Goal: Transaction & Acquisition: Purchase product/service

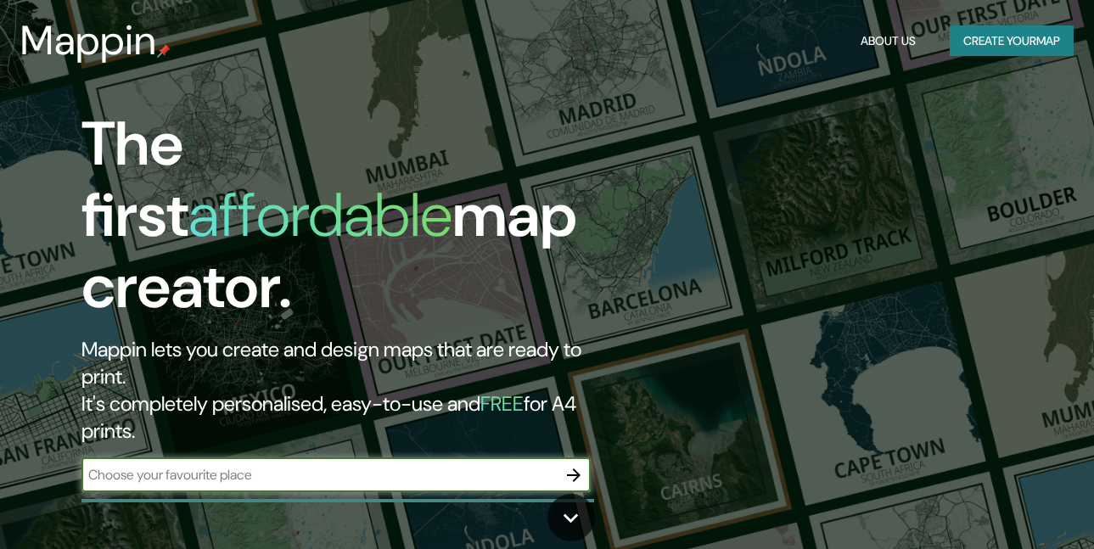
click at [314, 465] on input "text" at bounding box center [318, 475] width 475 height 20
type input "paysandu, [GEOGRAPHIC_DATA]"
click at [573, 465] on icon "button" at bounding box center [574, 475] width 20 height 20
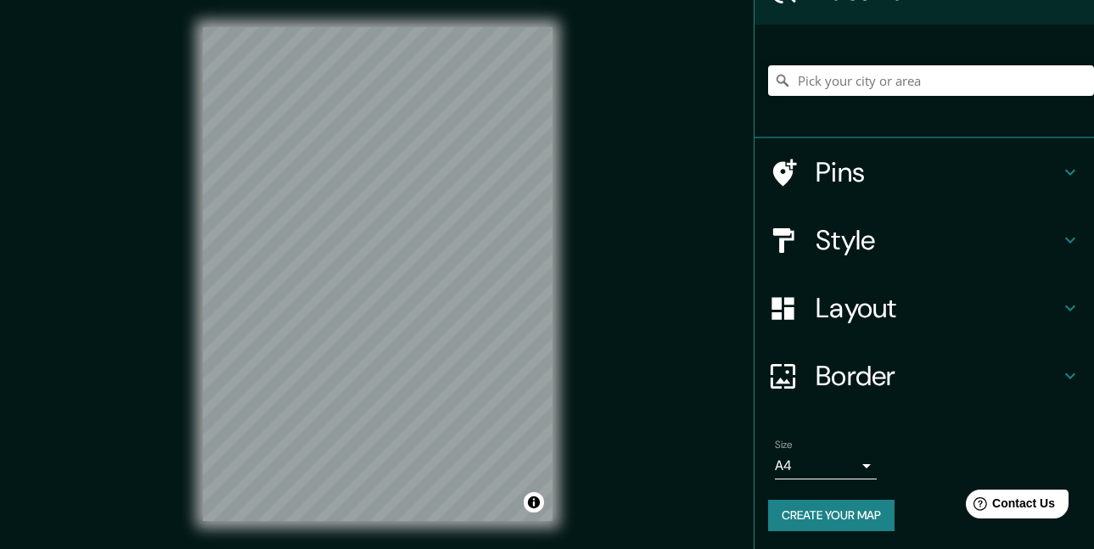
scroll to position [100, 0]
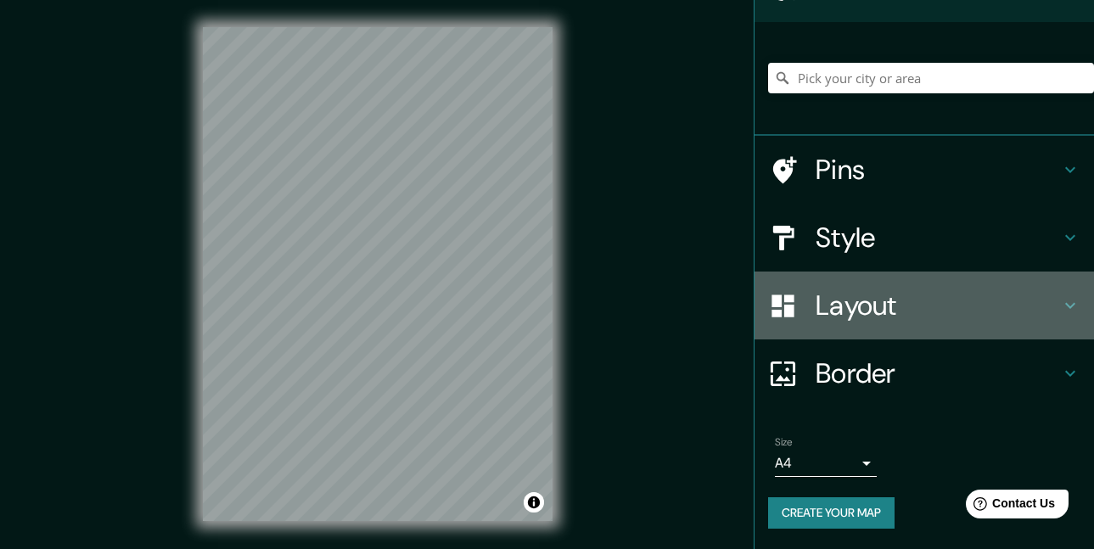
click at [1065, 306] on icon at bounding box center [1070, 306] width 10 height 6
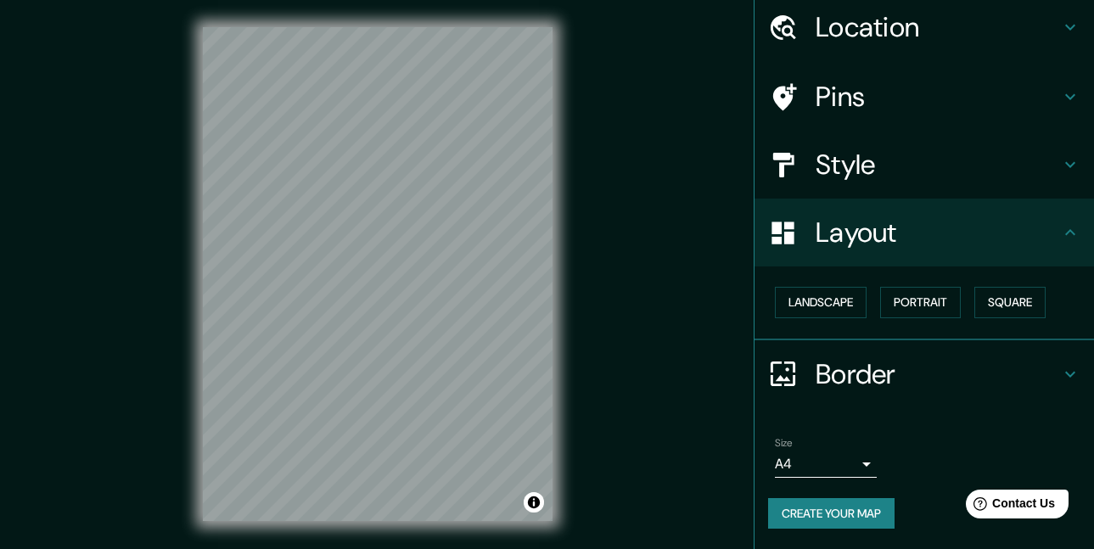
scroll to position [61, 0]
click at [1060, 235] on icon at bounding box center [1070, 232] width 20 height 20
click at [1061, 161] on icon at bounding box center [1070, 165] width 20 height 20
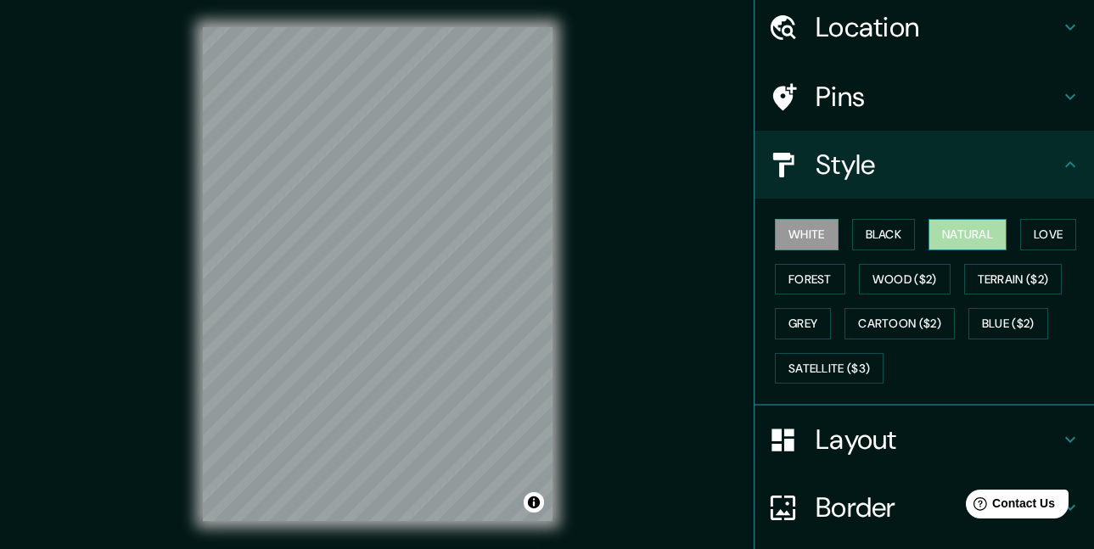
click at [947, 228] on button "Natural" at bounding box center [968, 234] width 78 height 31
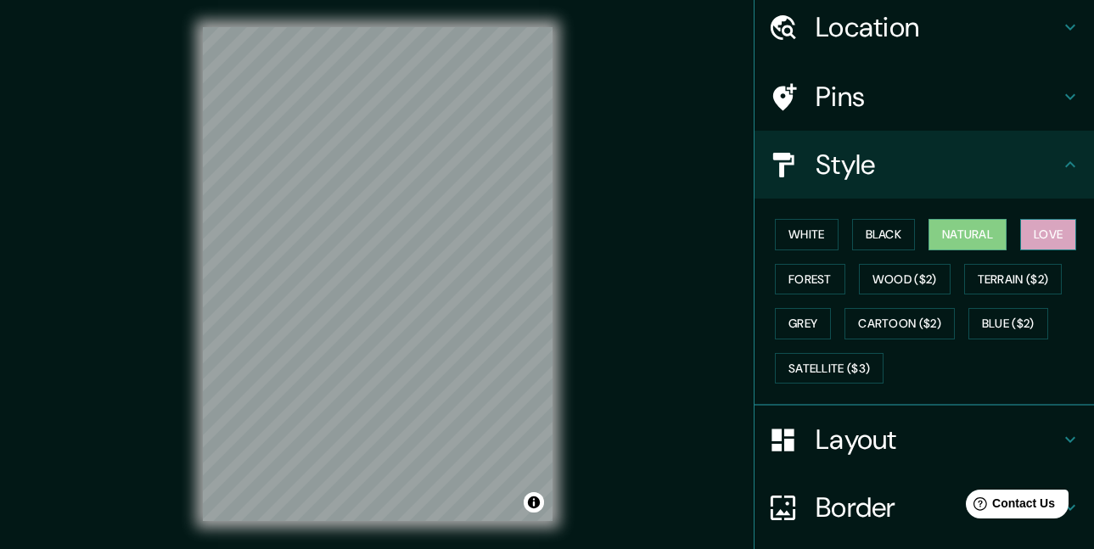
click at [1042, 231] on button "Love" at bounding box center [1048, 234] width 56 height 31
click at [801, 273] on button "Forest" at bounding box center [810, 279] width 70 height 31
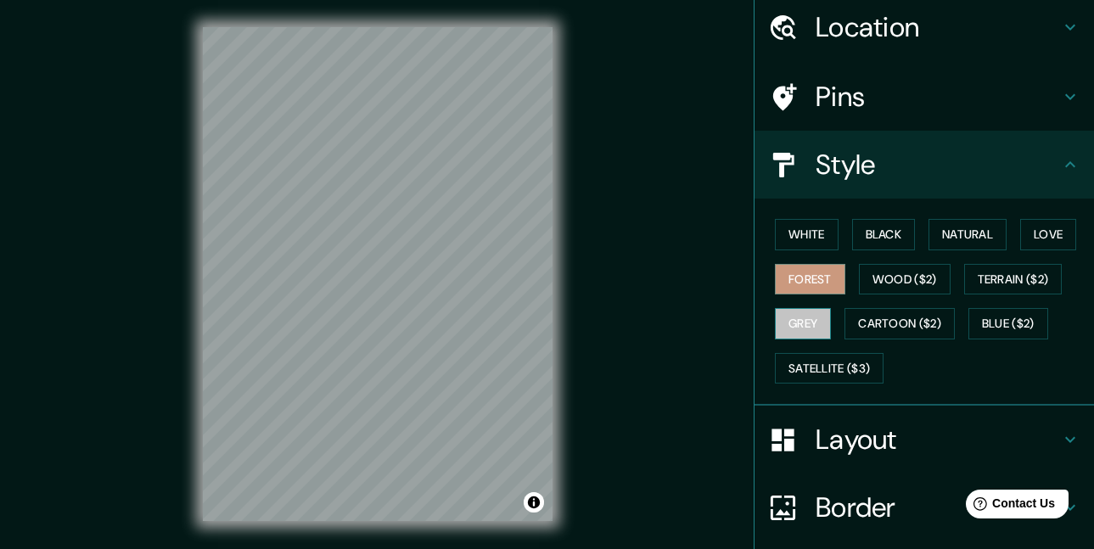
click at [812, 316] on button "Grey" at bounding box center [803, 323] width 56 height 31
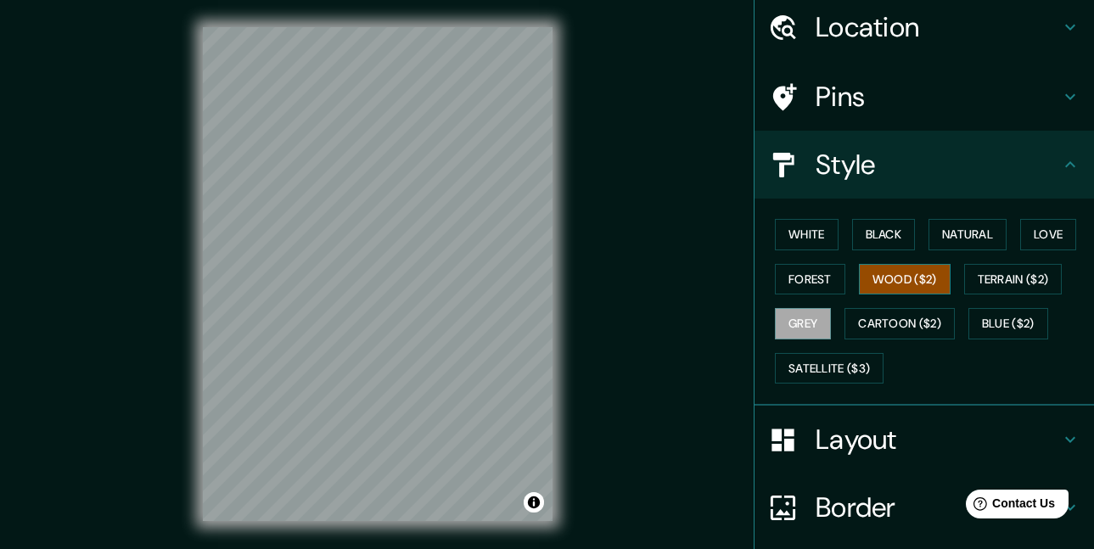
click at [892, 287] on button "Wood ($2)" at bounding box center [905, 279] width 92 height 31
click at [997, 278] on button "Terrain ($2)" at bounding box center [1013, 279] width 98 height 31
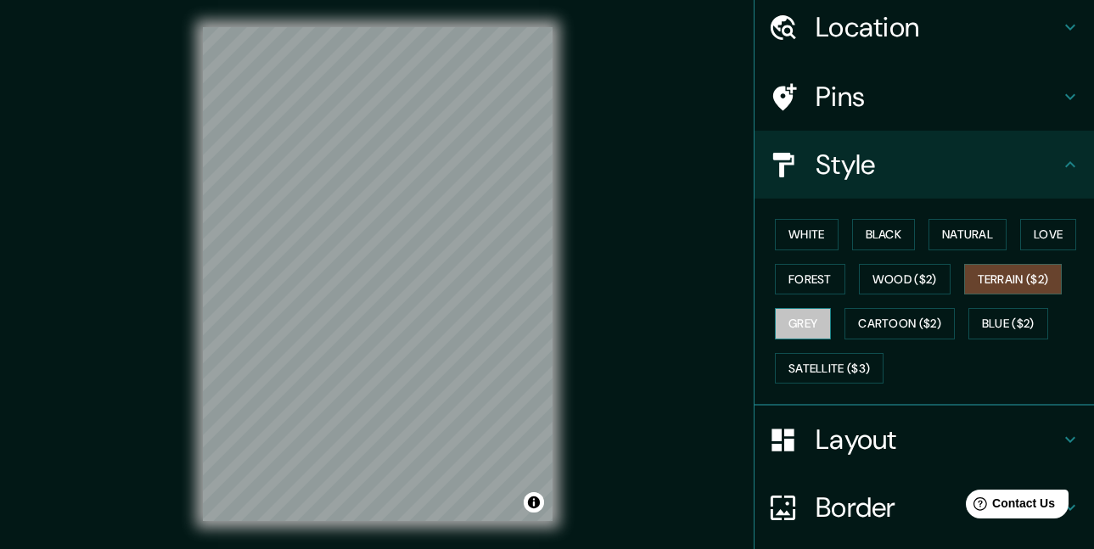
click at [795, 325] on button "Grey" at bounding box center [803, 323] width 56 height 31
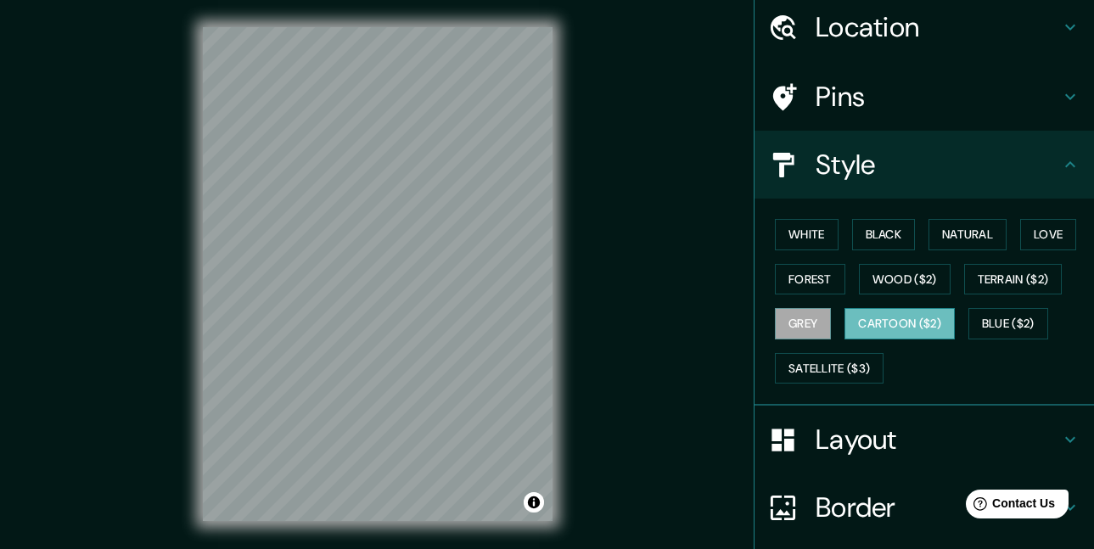
click at [882, 324] on button "Cartoon ($2)" at bounding box center [900, 323] width 110 height 31
click at [990, 323] on button "Blue ($2)" at bounding box center [1009, 323] width 80 height 31
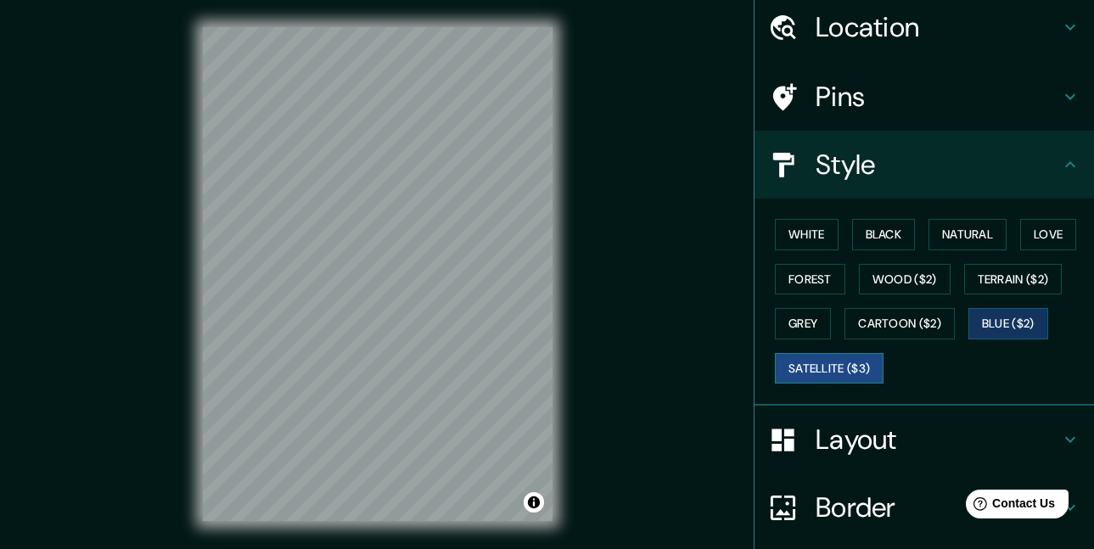
click at [812, 369] on button "Satellite ($3)" at bounding box center [829, 368] width 109 height 31
click at [881, 280] on button "Wood ($2)" at bounding box center [905, 279] width 92 height 31
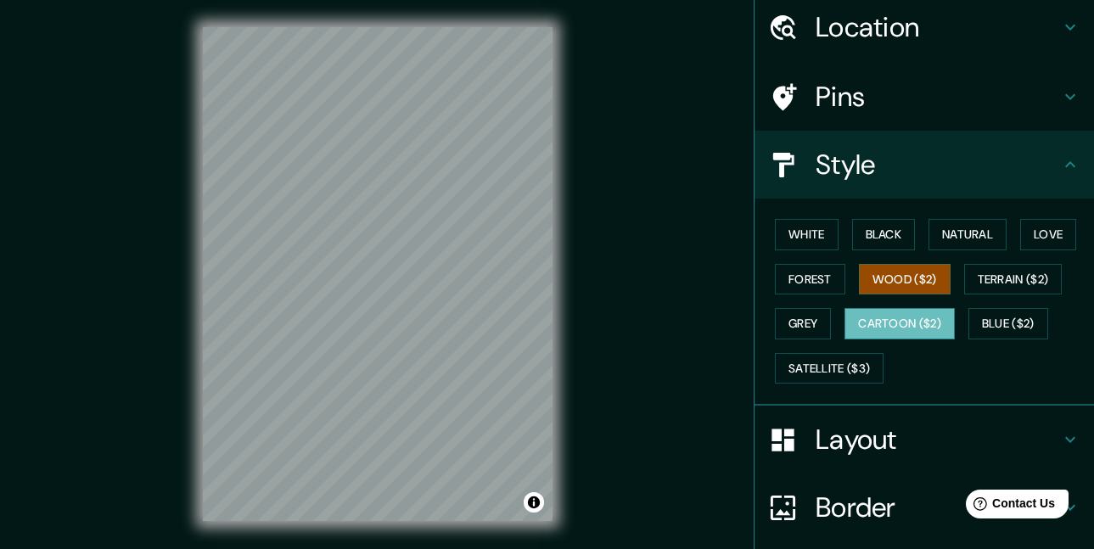
click at [896, 329] on button "Cartoon ($2)" at bounding box center [900, 323] width 110 height 31
click at [1064, 100] on icon at bounding box center [1070, 97] width 20 height 20
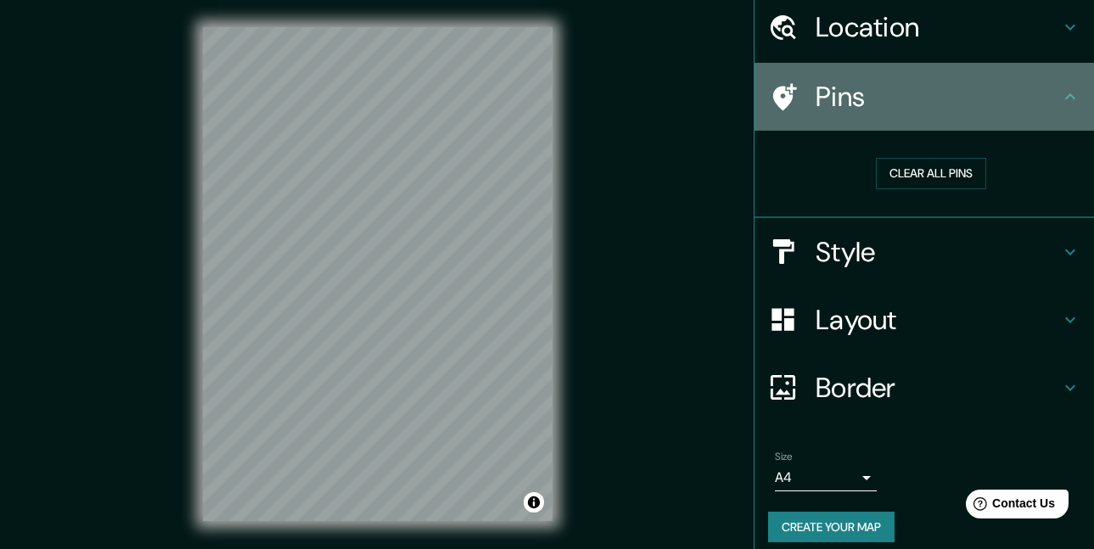
click at [1060, 99] on icon at bounding box center [1070, 97] width 20 height 20
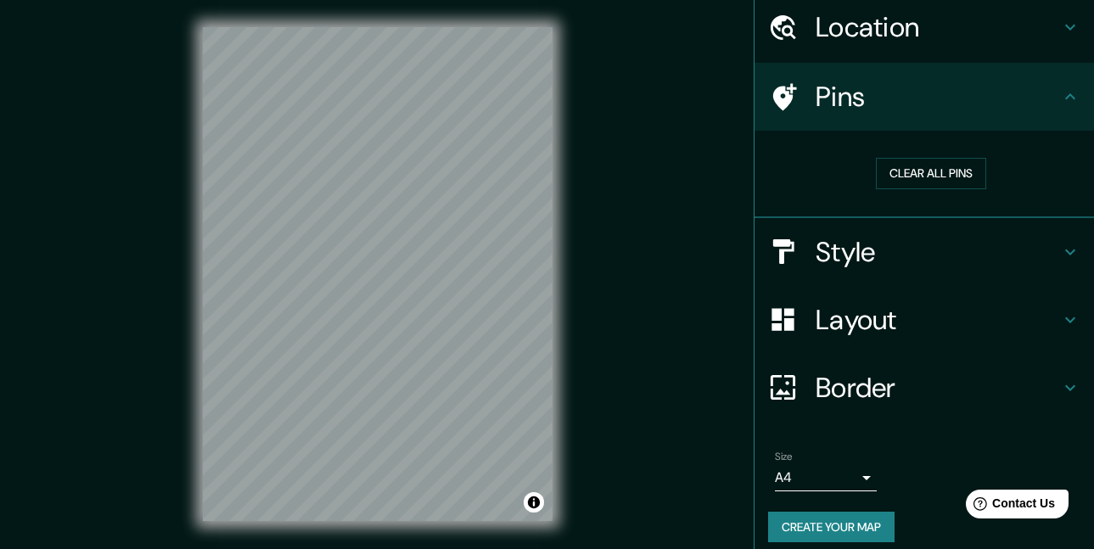
click at [1046, 251] on h4 "Style" at bounding box center [938, 252] width 244 height 34
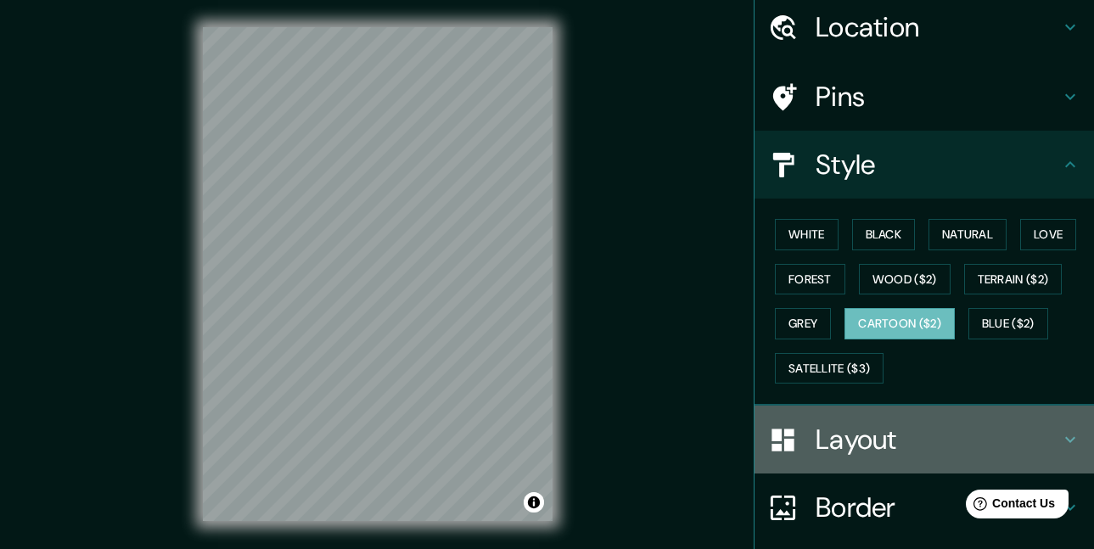
click at [1061, 435] on icon at bounding box center [1070, 440] width 20 height 20
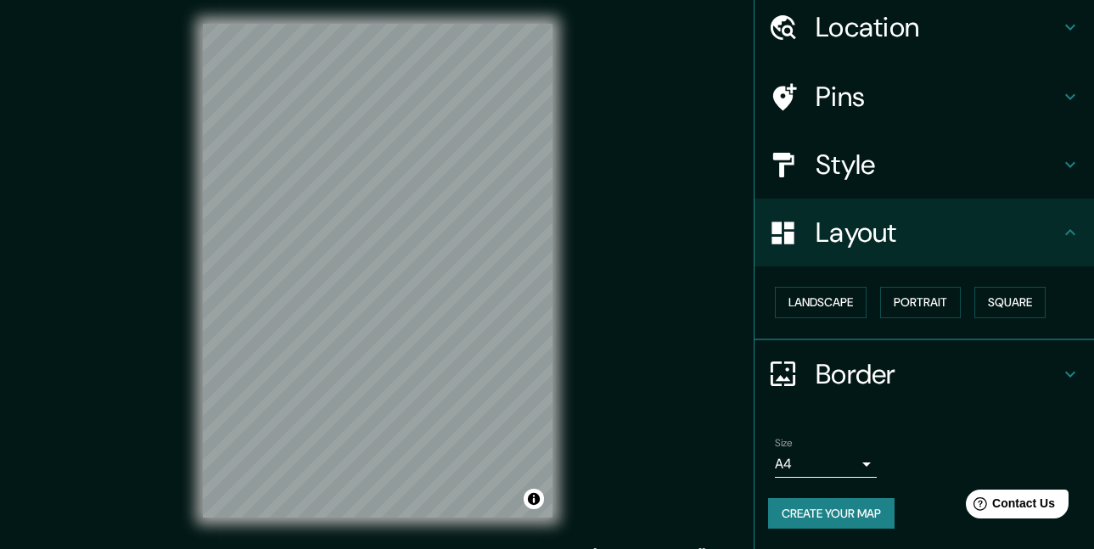
scroll to position [26, 0]
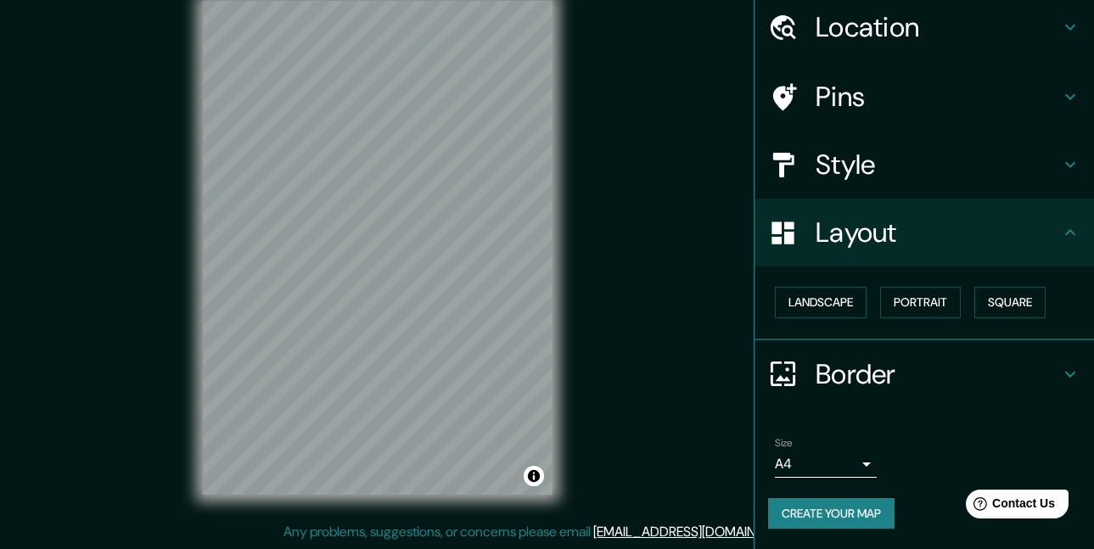
click at [851, 466] on body "Mappin Location Pins Style Layout Landscape Portrait Square Border Choose a bor…" at bounding box center [547, 248] width 1094 height 549
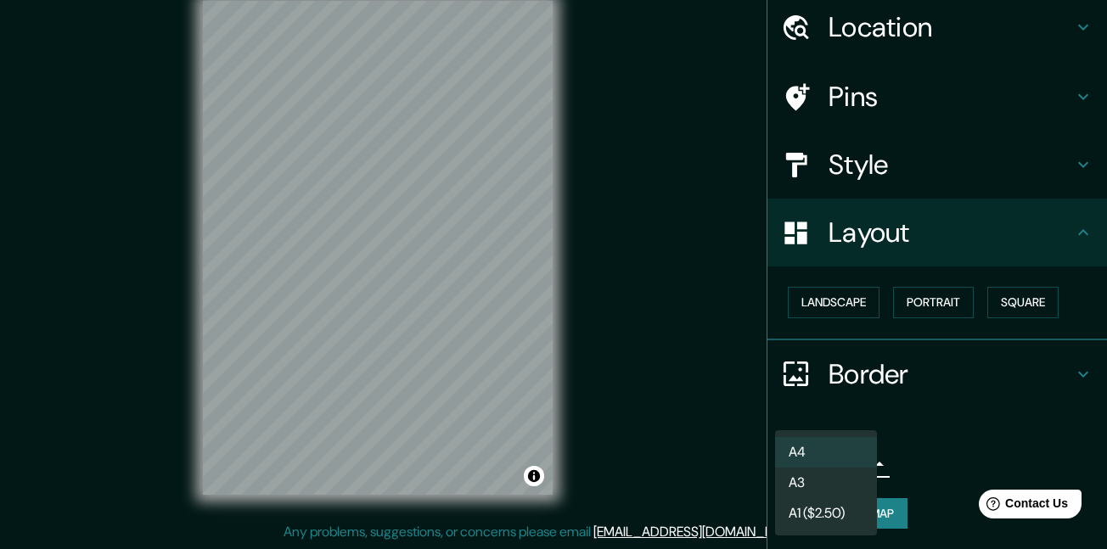
click at [840, 485] on li "A3" at bounding box center [826, 483] width 102 height 31
type input "a4"
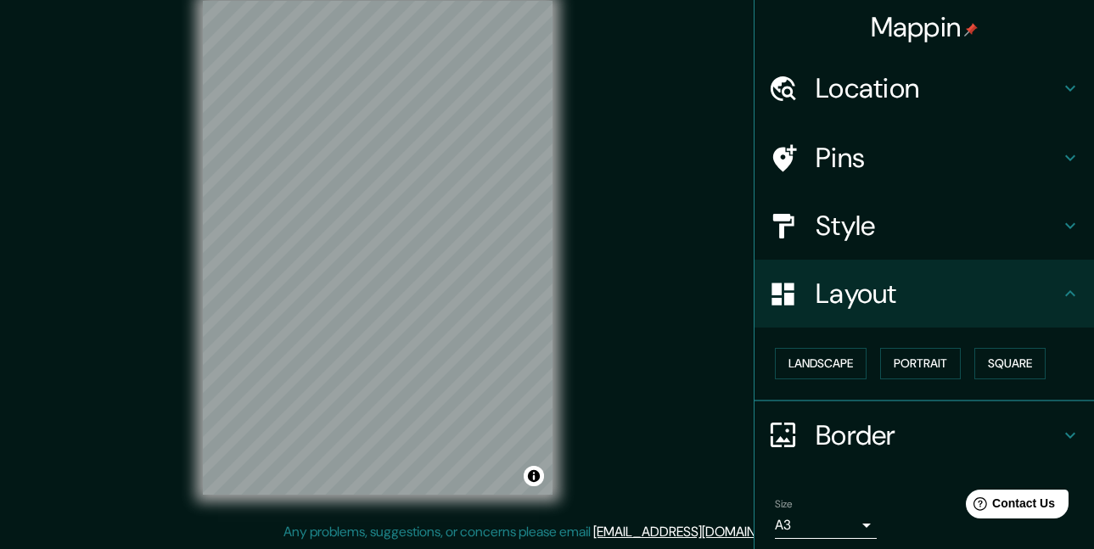
scroll to position [61, 0]
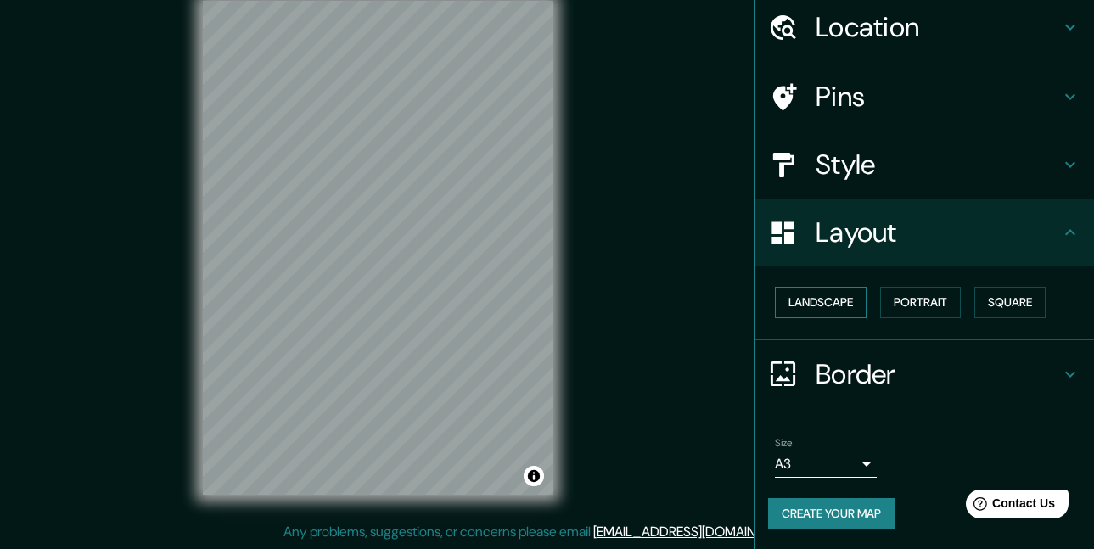
click at [804, 306] on button "Landscape" at bounding box center [821, 302] width 92 height 31
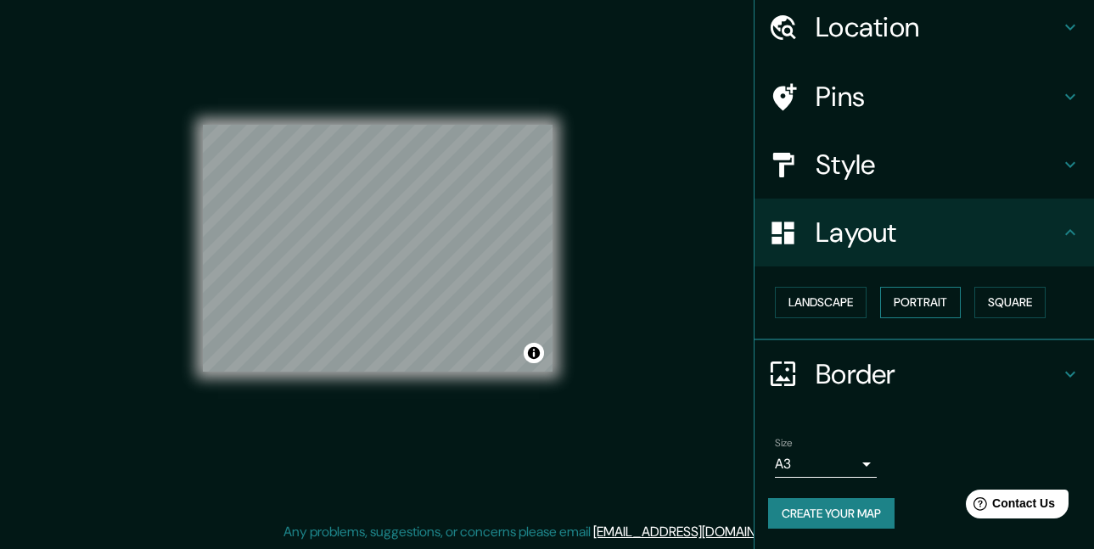
click at [906, 305] on button "Portrait" at bounding box center [920, 302] width 81 height 31
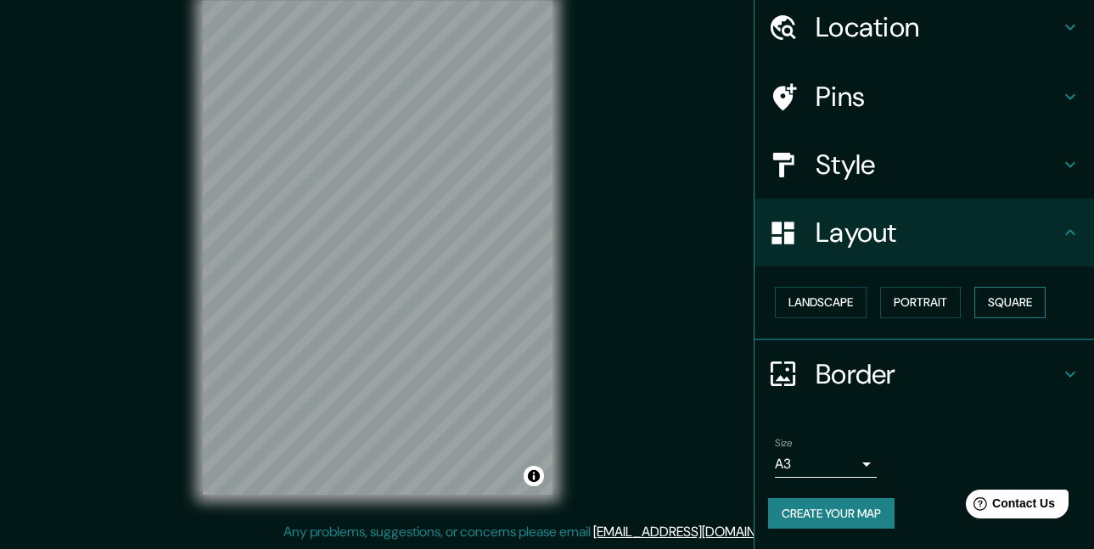
click at [997, 306] on button "Square" at bounding box center [1010, 302] width 71 height 31
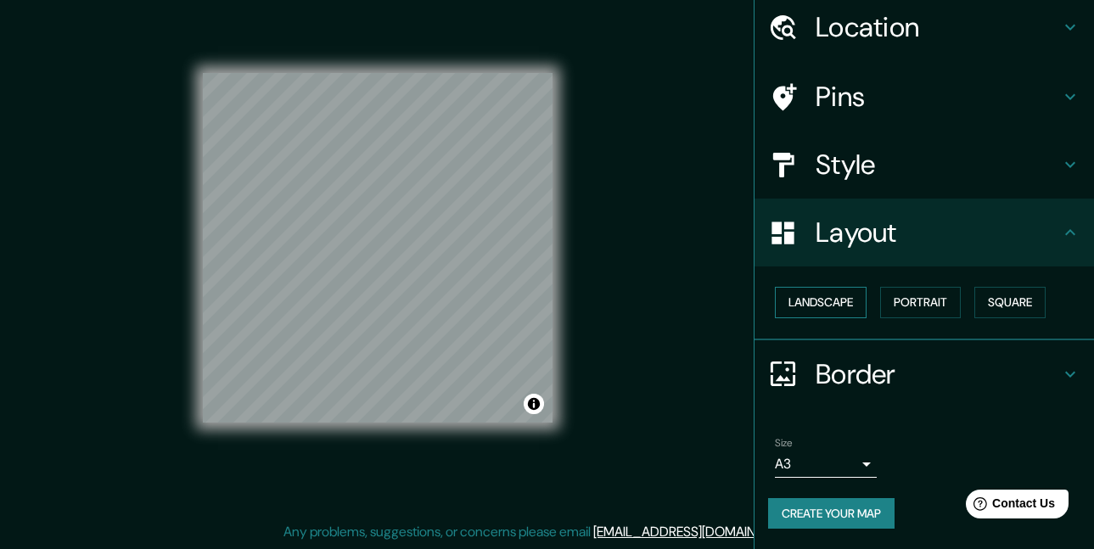
click at [824, 297] on button "Landscape" at bounding box center [821, 302] width 92 height 31
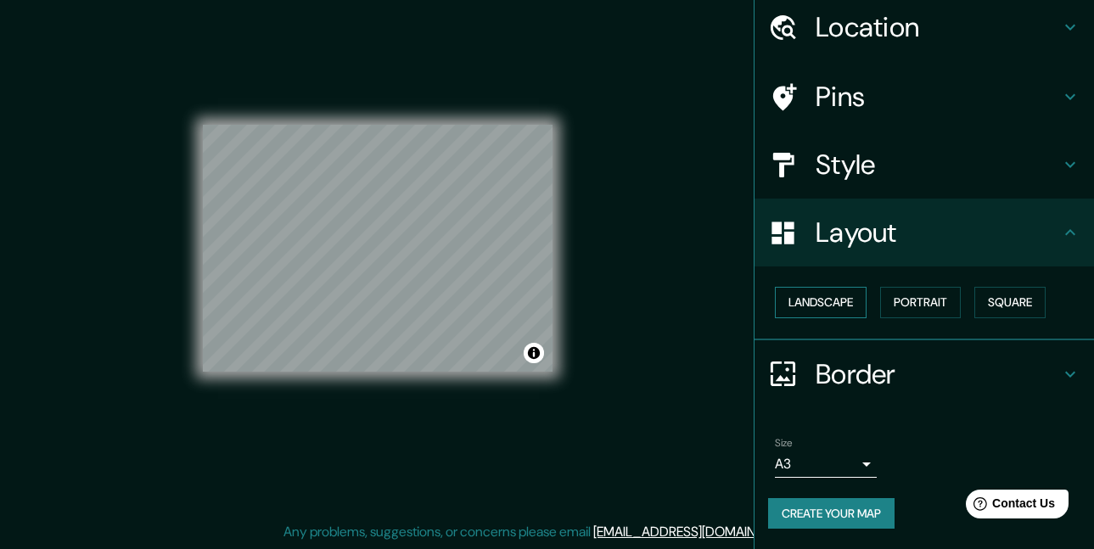
click at [828, 298] on button "Landscape" at bounding box center [821, 302] width 92 height 31
click at [895, 298] on button "Portrait" at bounding box center [920, 302] width 81 height 31
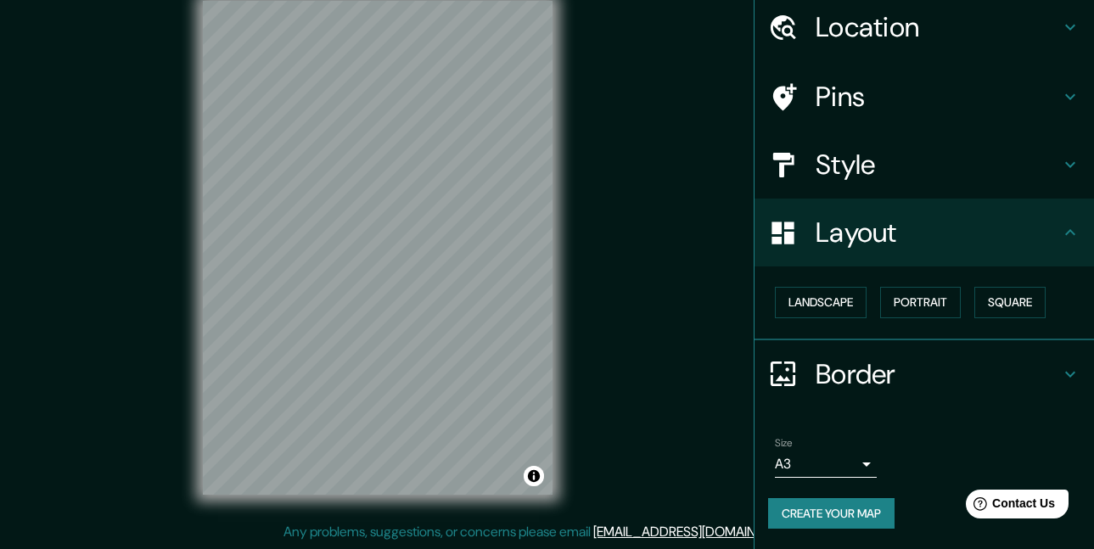
click at [616, 273] on div "Mappin Location Pins Style Layout Landscape Portrait Square Border Choose a bor…" at bounding box center [547, 262] width 1094 height 576
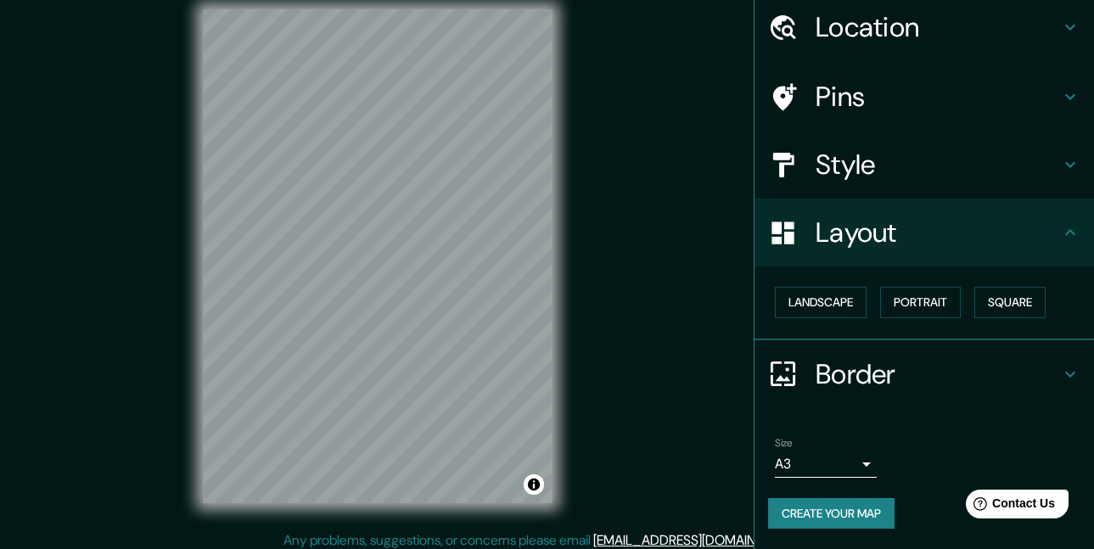
scroll to position [26, 0]
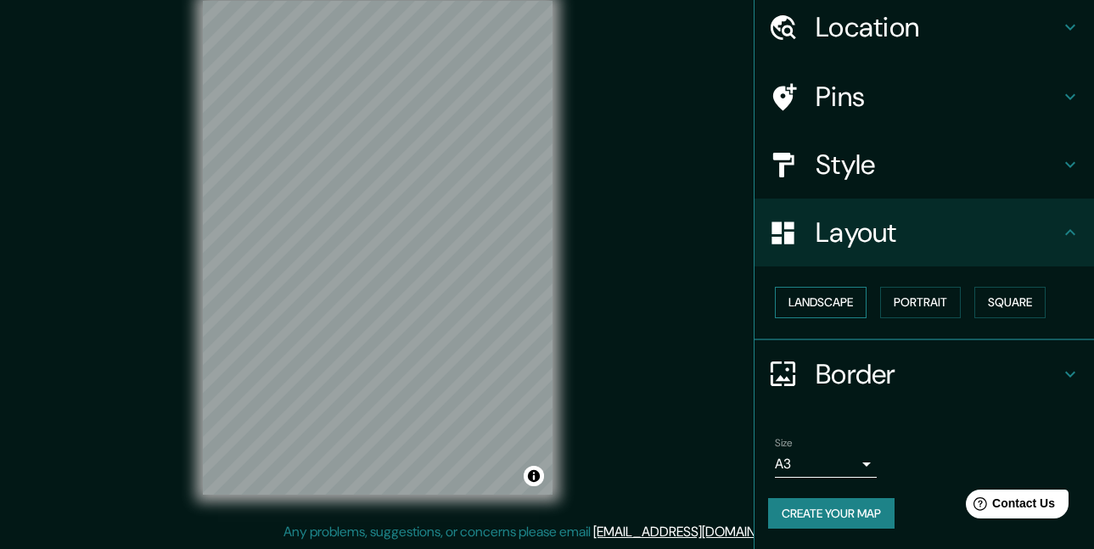
click at [806, 306] on button "Landscape" at bounding box center [821, 302] width 92 height 31
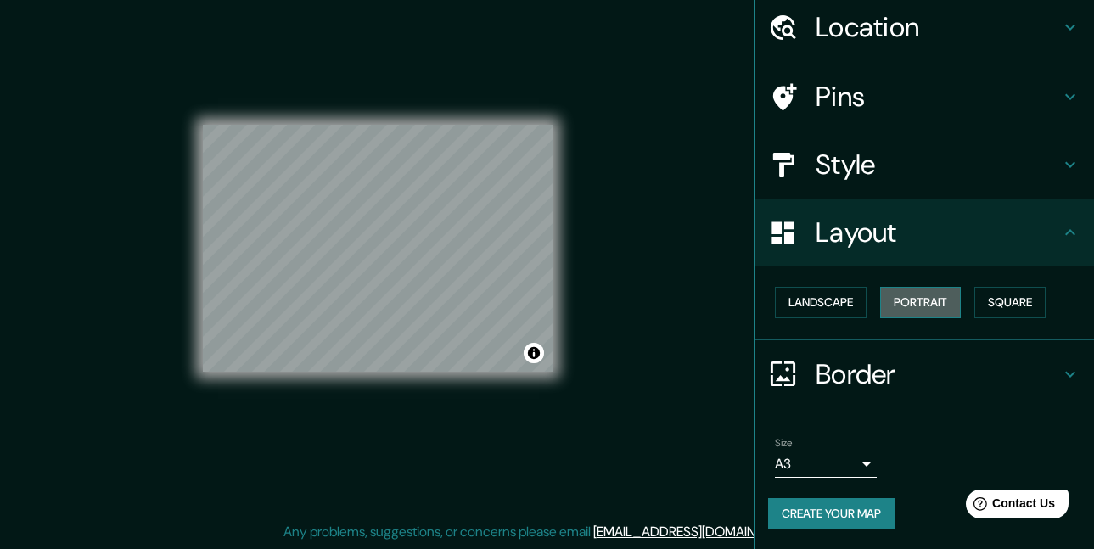
click at [899, 306] on button "Portrait" at bounding box center [920, 302] width 81 height 31
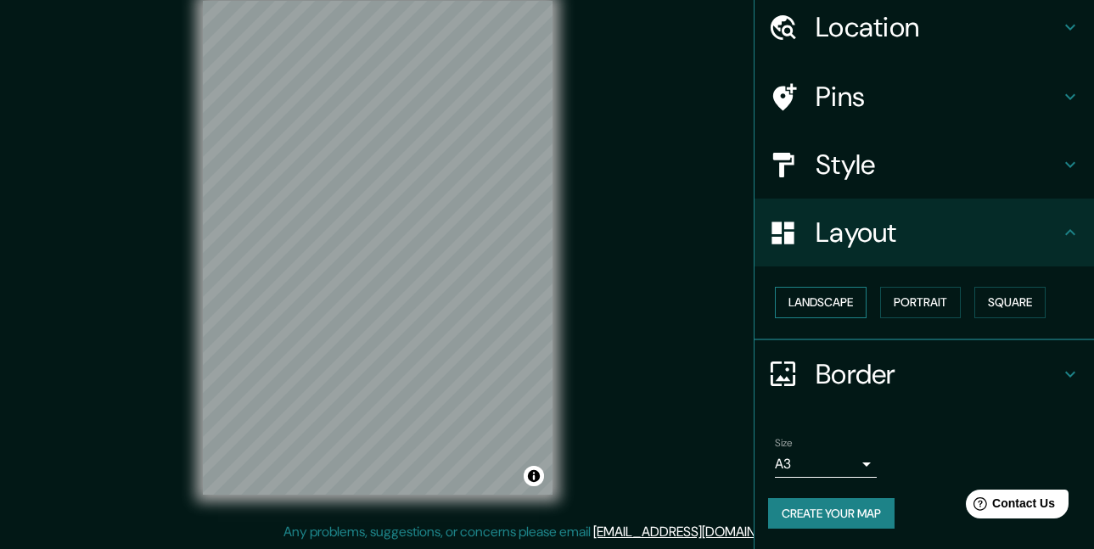
click at [837, 306] on button "Landscape" at bounding box center [821, 302] width 92 height 31
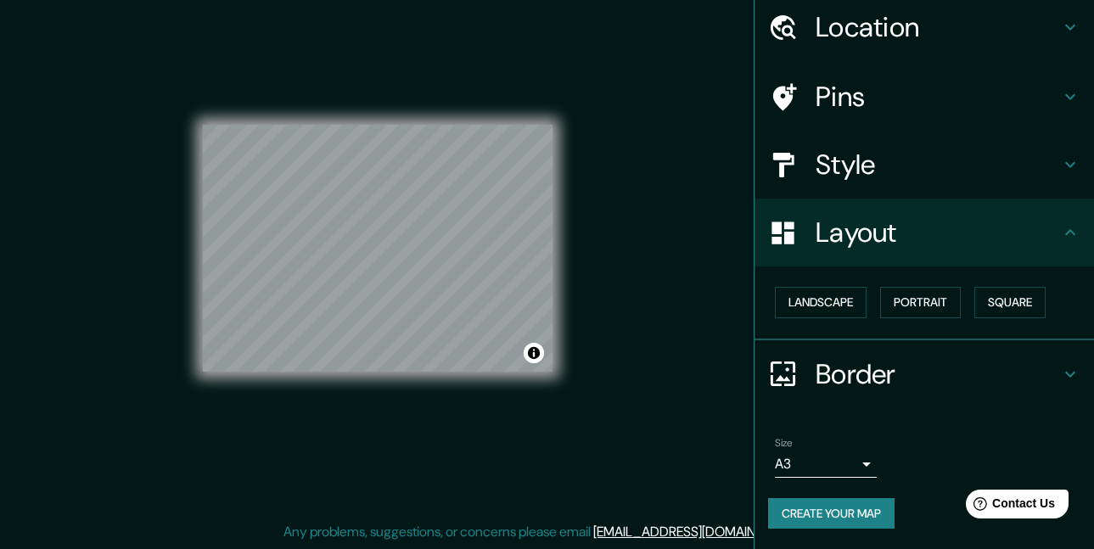
scroll to position [0, 0]
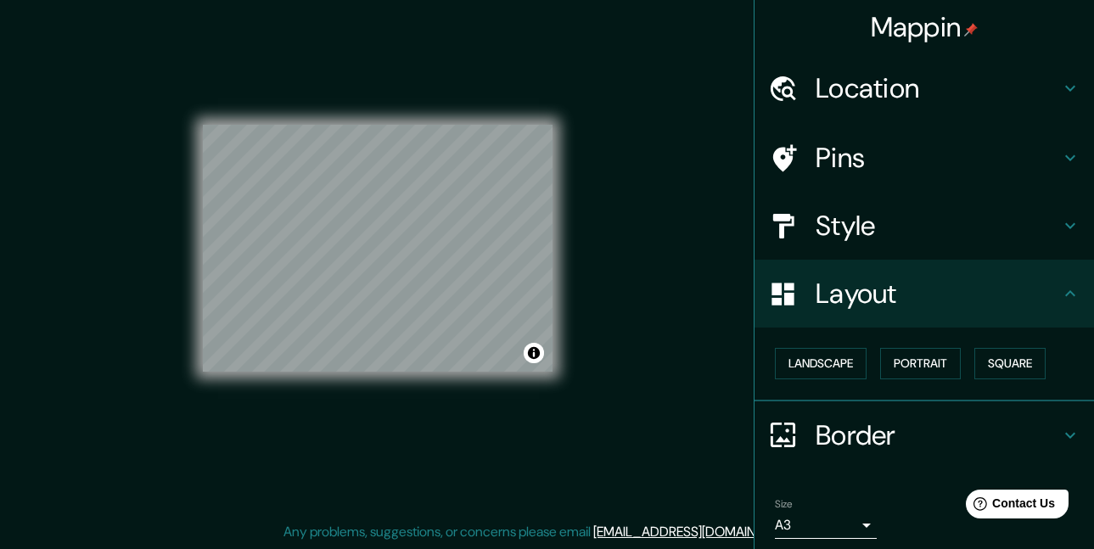
click at [954, 239] on h4 "Style" at bounding box center [938, 226] width 244 height 34
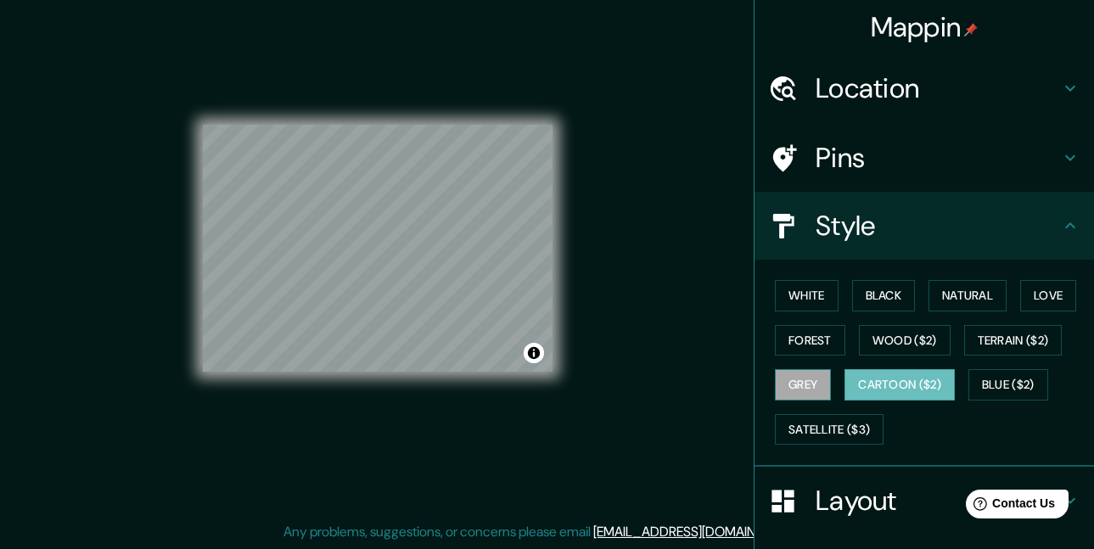
click at [801, 391] on button "Grey" at bounding box center [803, 384] width 56 height 31
click at [801, 301] on button "White" at bounding box center [807, 295] width 64 height 31
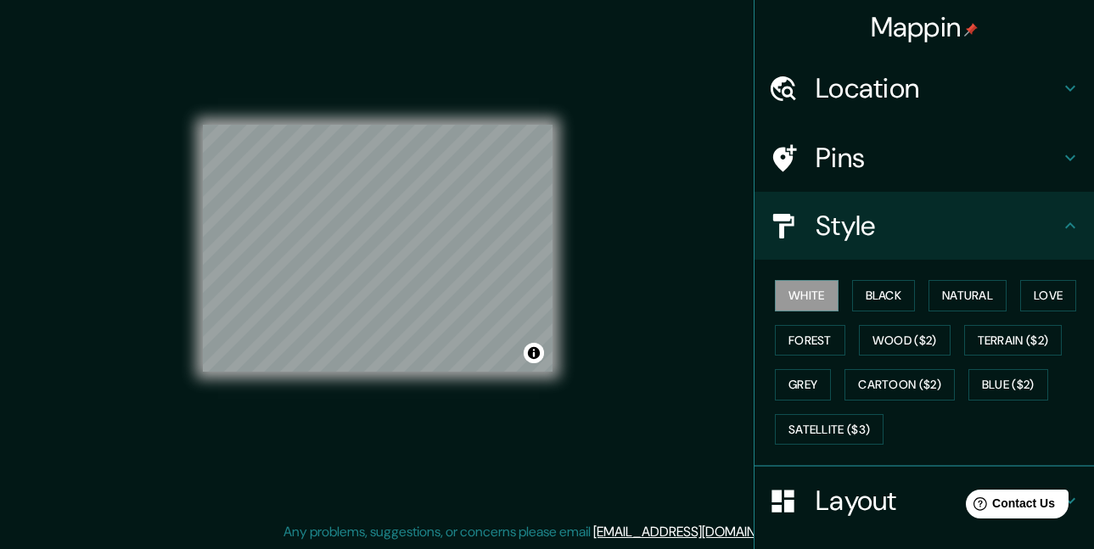
click at [875, 312] on div "White Black Natural Love Forest Wood ($2) Terrain ($2) Grey Cartoon ($2) Blue (…" at bounding box center [931, 362] width 326 height 178
click at [955, 300] on button "Natural" at bounding box center [968, 295] width 78 height 31
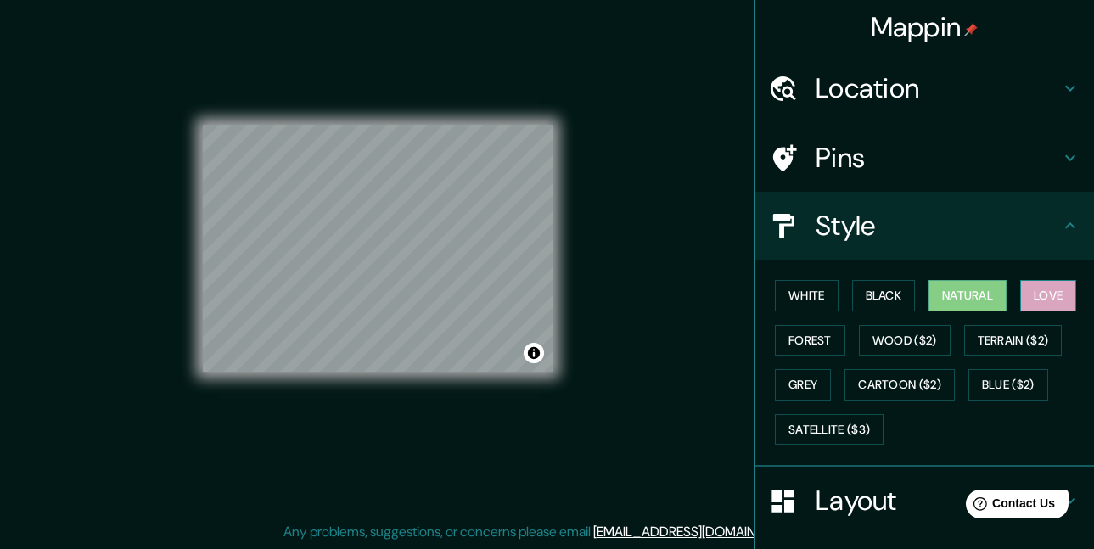
click at [1042, 298] on button "Love" at bounding box center [1048, 295] width 56 height 31
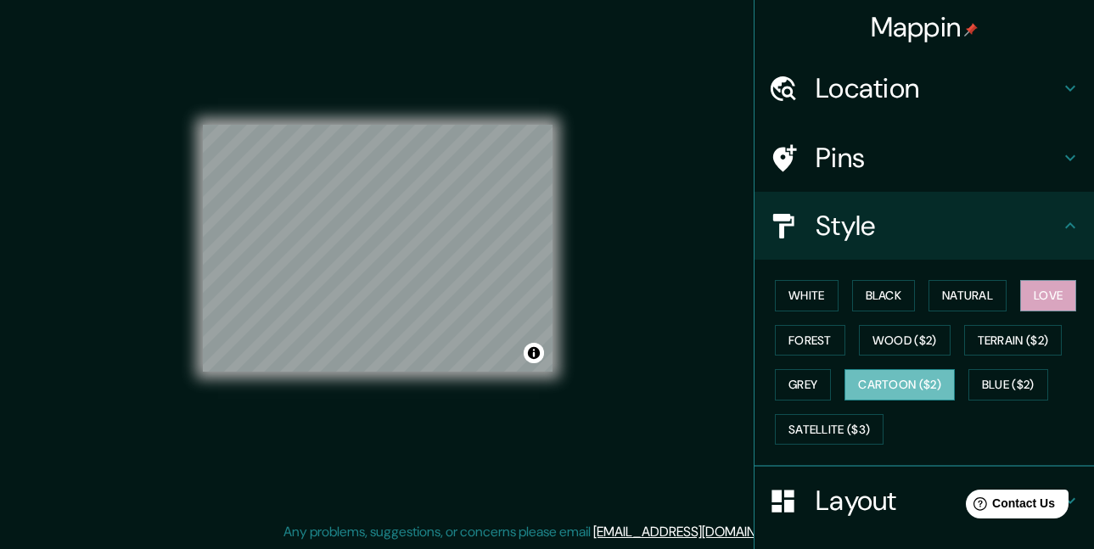
click at [909, 395] on button "Cartoon ($2)" at bounding box center [900, 384] width 110 height 31
click at [1002, 383] on button "Blue ($2)" at bounding box center [1009, 384] width 80 height 31
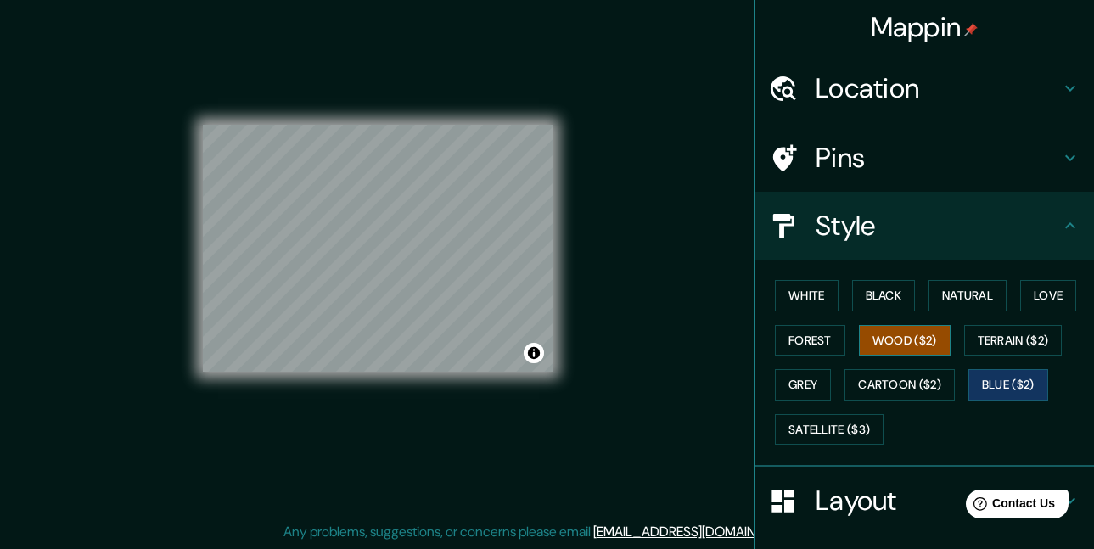
click at [904, 339] on button "Wood ($2)" at bounding box center [905, 340] width 92 height 31
click at [1009, 339] on button "Terrain ($2)" at bounding box center [1013, 340] width 98 height 31
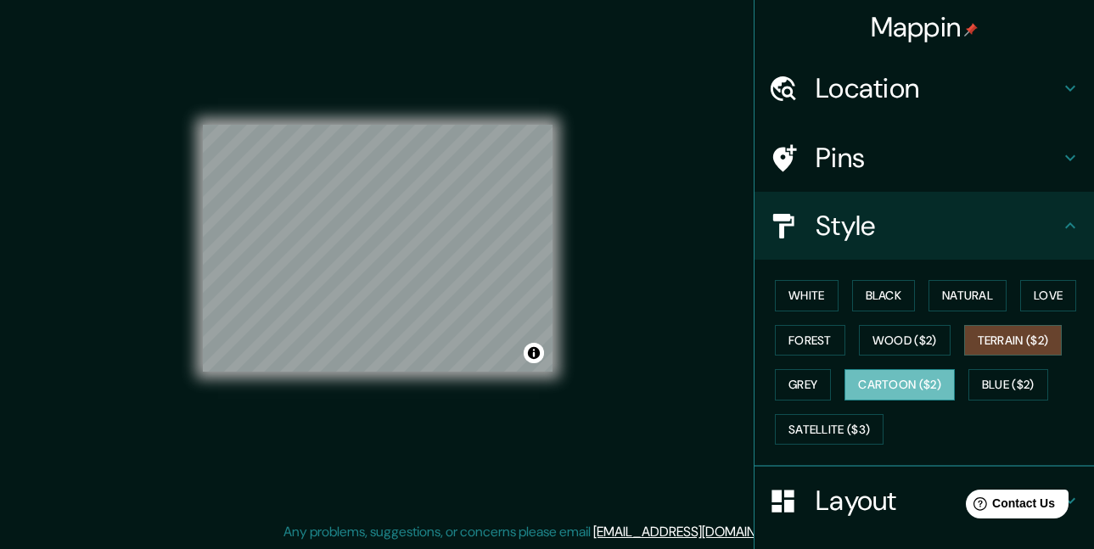
click at [913, 377] on button "Cartoon ($2)" at bounding box center [900, 384] width 110 height 31
click at [919, 163] on h4 "Pins" at bounding box center [938, 158] width 244 height 34
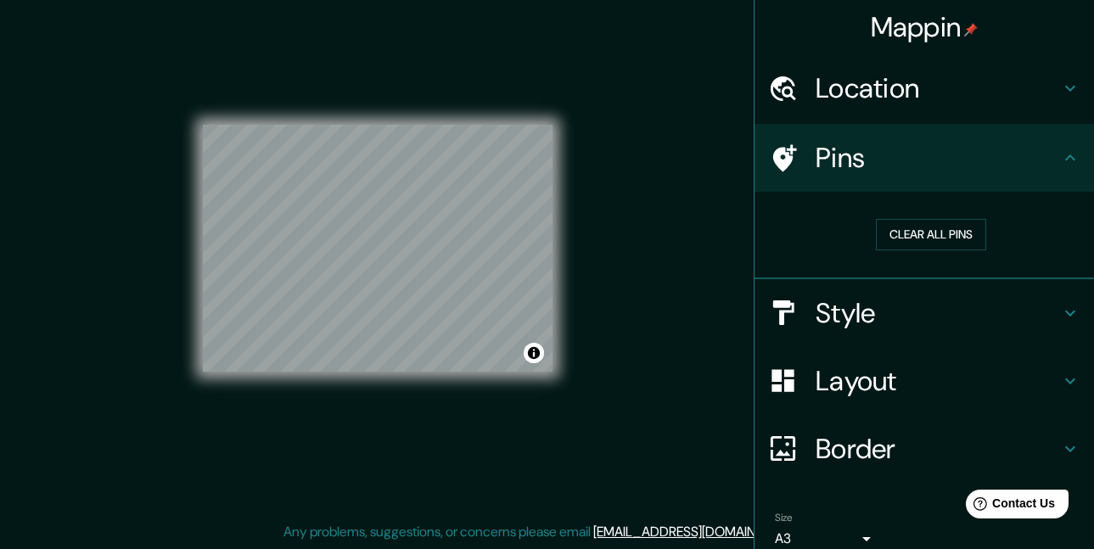
click at [999, 162] on h4 "Pins" at bounding box center [938, 158] width 244 height 34
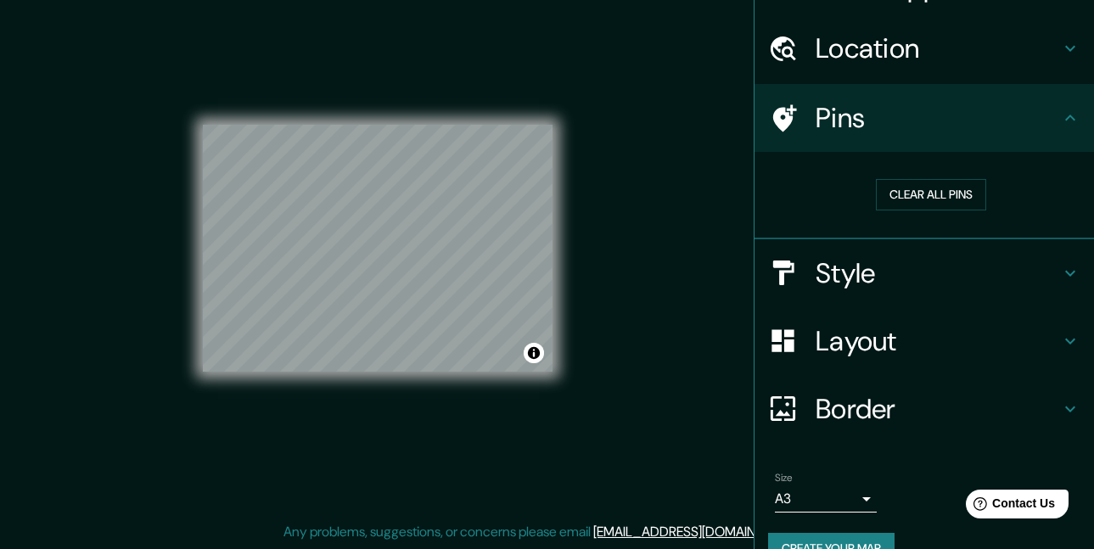
scroll to position [75, 0]
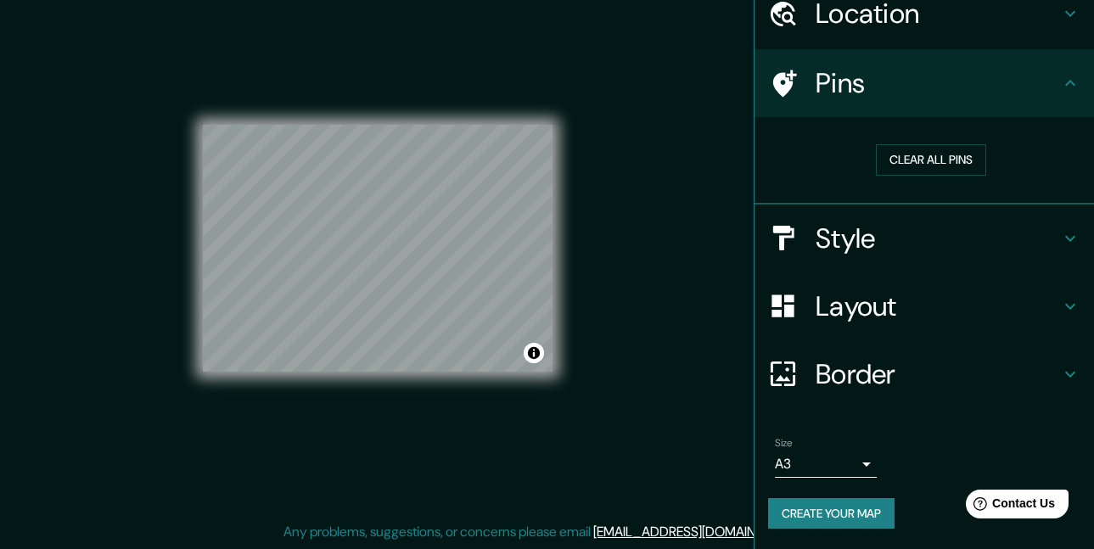
click at [934, 375] on h4 "Border" at bounding box center [938, 374] width 244 height 34
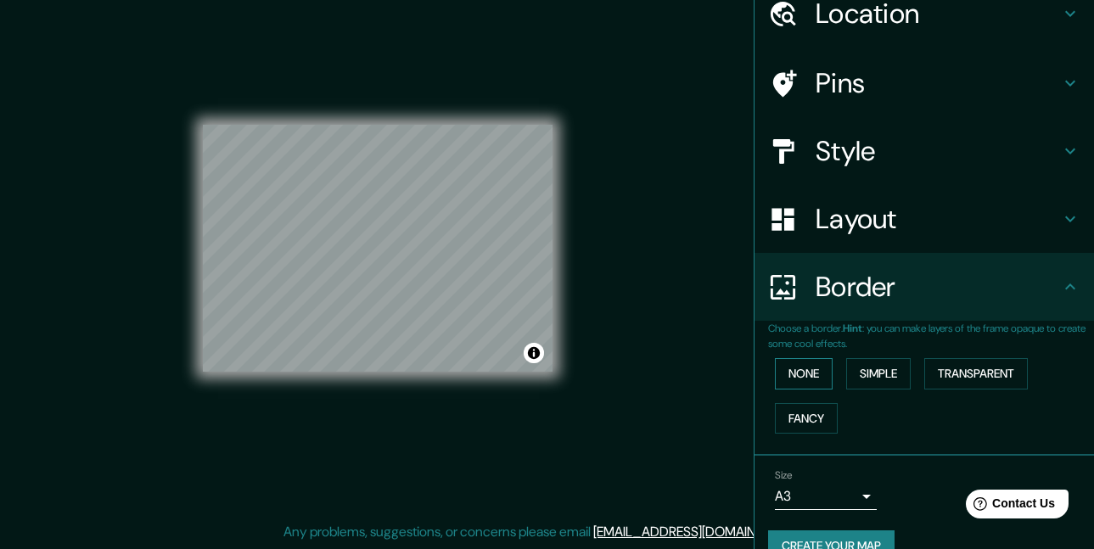
click at [797, 374] on button "None" at bounding box center [804, 373] width 58 height 31
click at [865, 374] on button "Simple" at bounding box center [878, 373] width 65 height 31
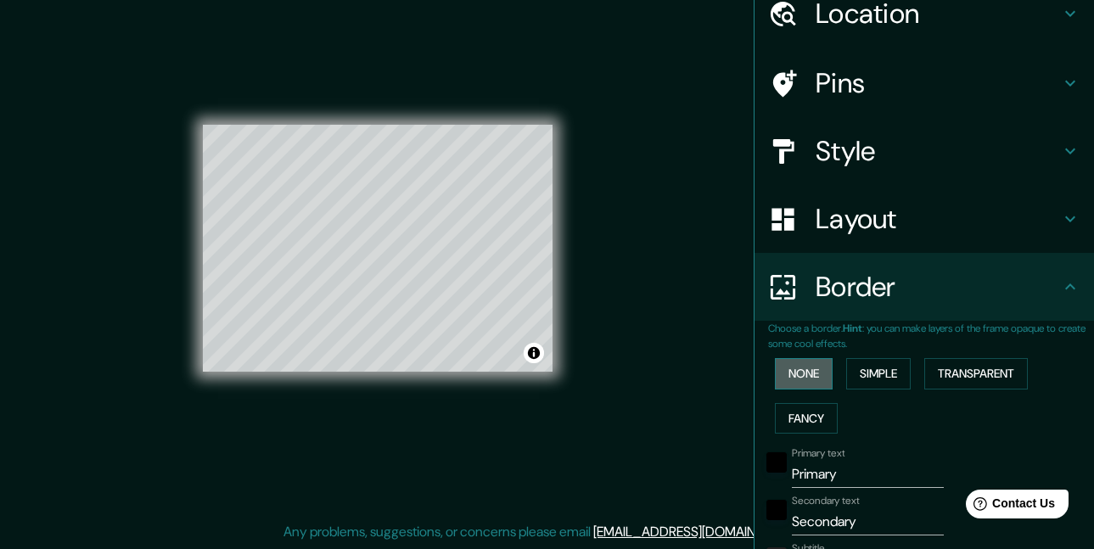
click at [784, 374] on button "None" at bounding box center [804, 373] width 58 height 31
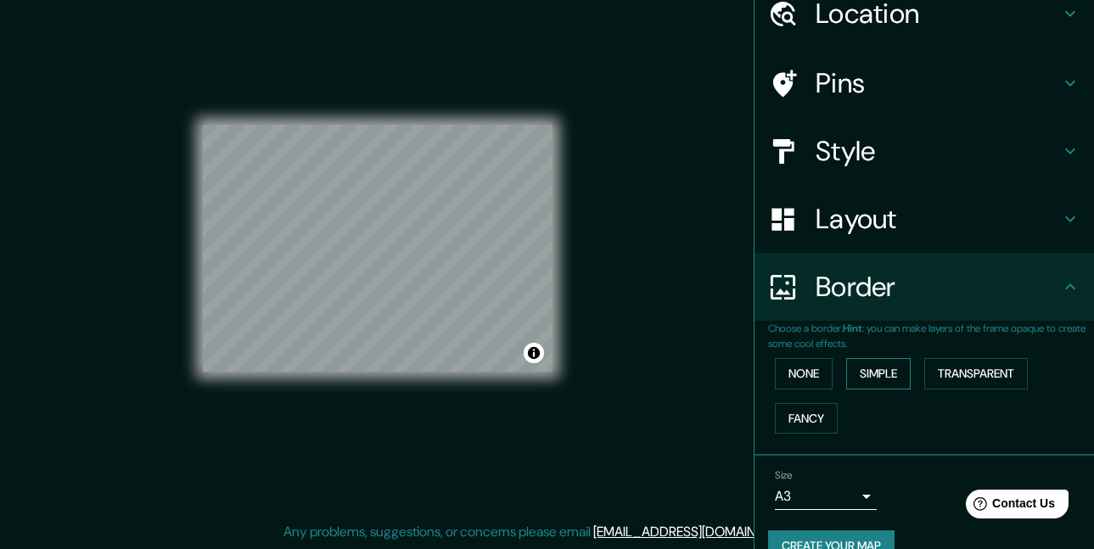
click at [863, 374] on button "Simple" at bounding box center [878, 373] width 65 height 31
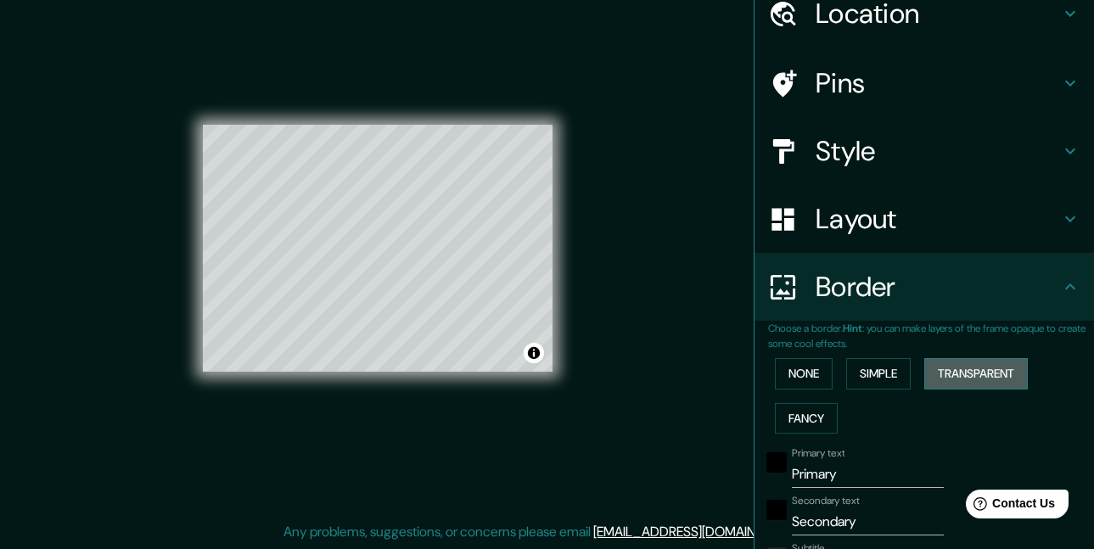
click at [947, 374] on button "Transparent" at bounding box center [976, 373] width 104 height 31
click at [796, 415] on button "Fancy" at bounding box center [806, 418] width 63 height 31
click at [813, 374] on button "None" at bounding box center [804, 373] width 58 height 31
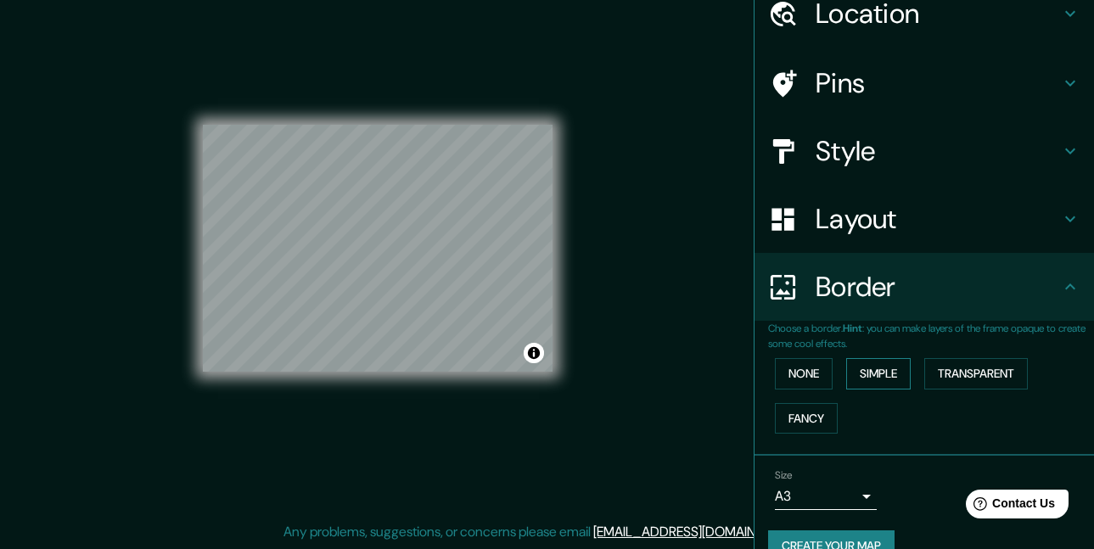
click at [853, 374] on button "Simple" at bounding box center [878, 373] width 65 height 31
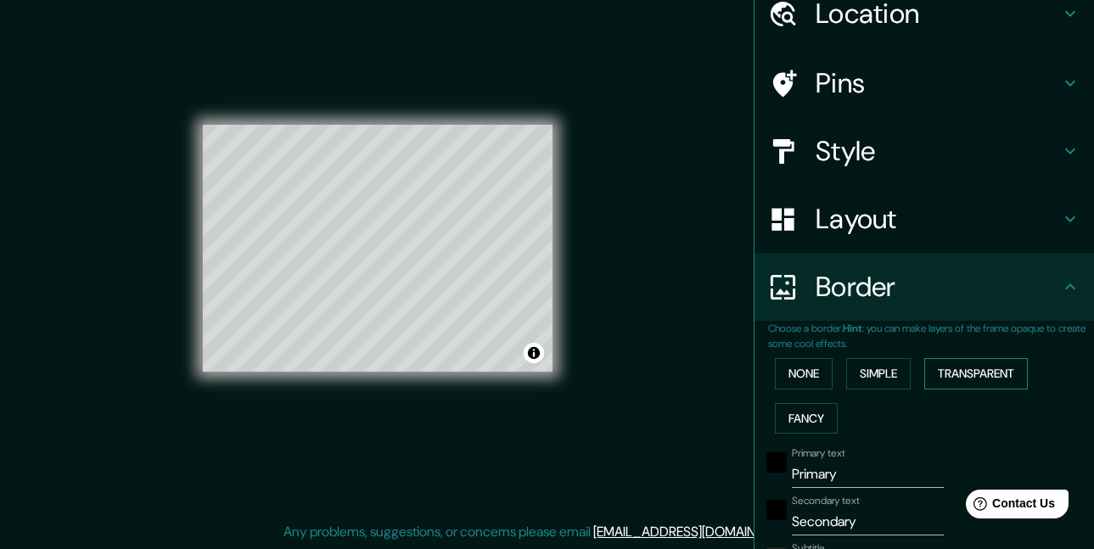
click at [948, 376] on button "Transparent" at bounding box center [976, 373] width 104 height 31
click at [790, 376] on button "None" at bounding box center [804, 373] width 58 height 31
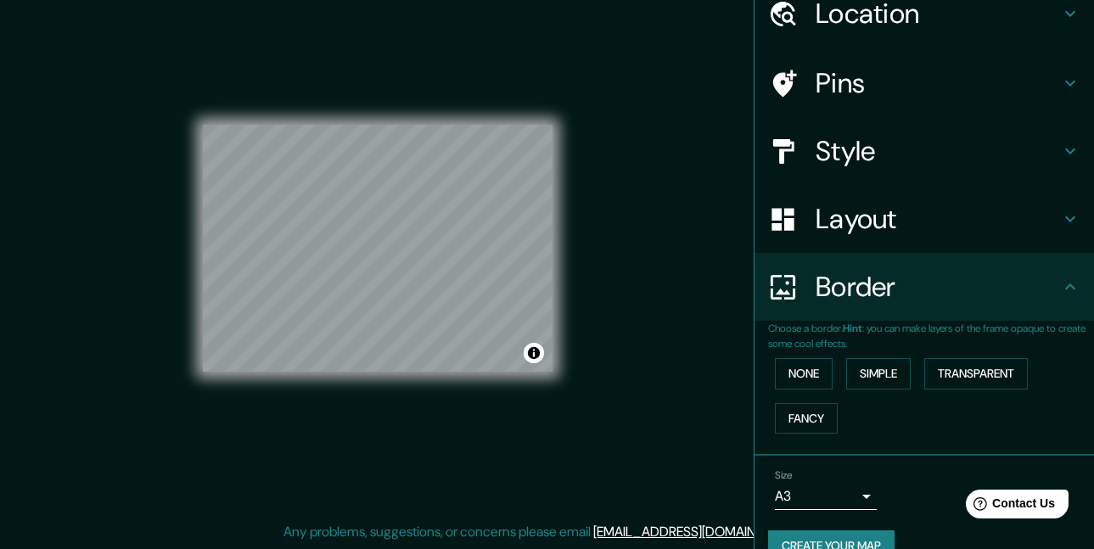
scroll to position [108, 0]
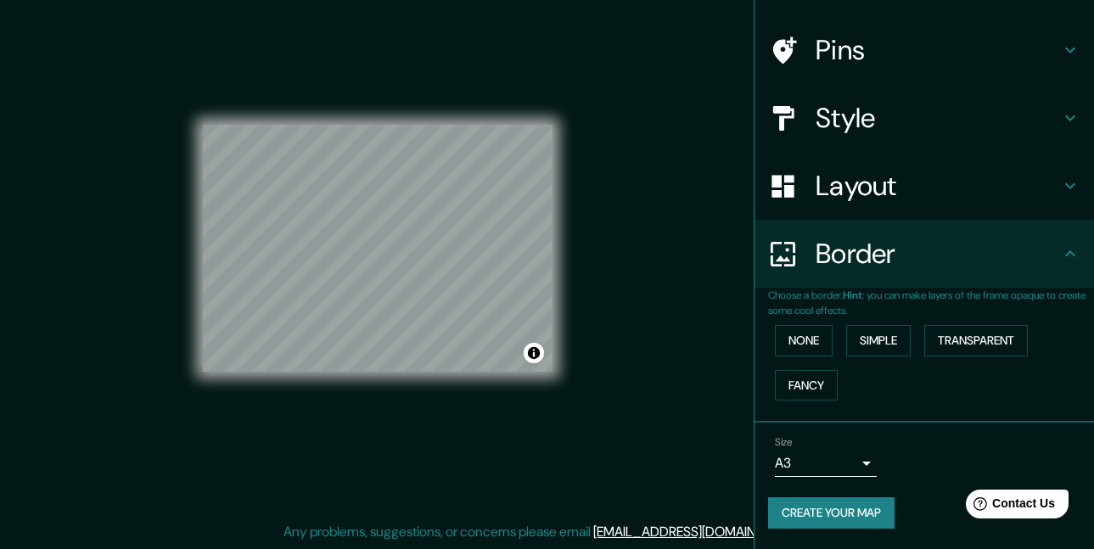
click at [816, 183] on h4 "Layout" at bounding box center [938, 186] width 244 height 34
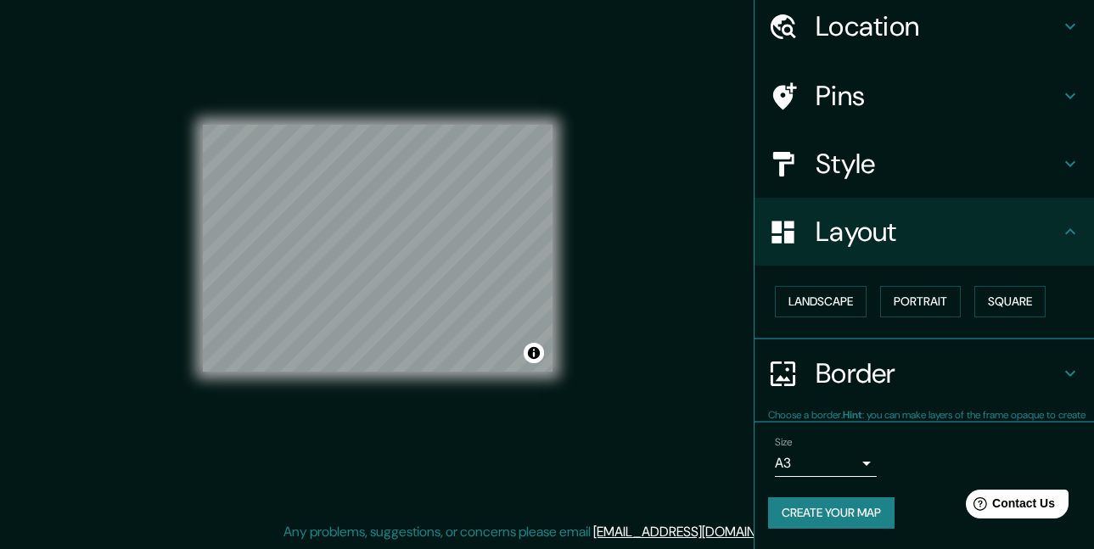
scroll to position [61, 0]
click at [813, 298] on button "Landscape" at bounding box center [821, 302] width 92 height 31
click at [913, 306] on button "Portrait" at bounding box center [920, 302] width 81 height 31
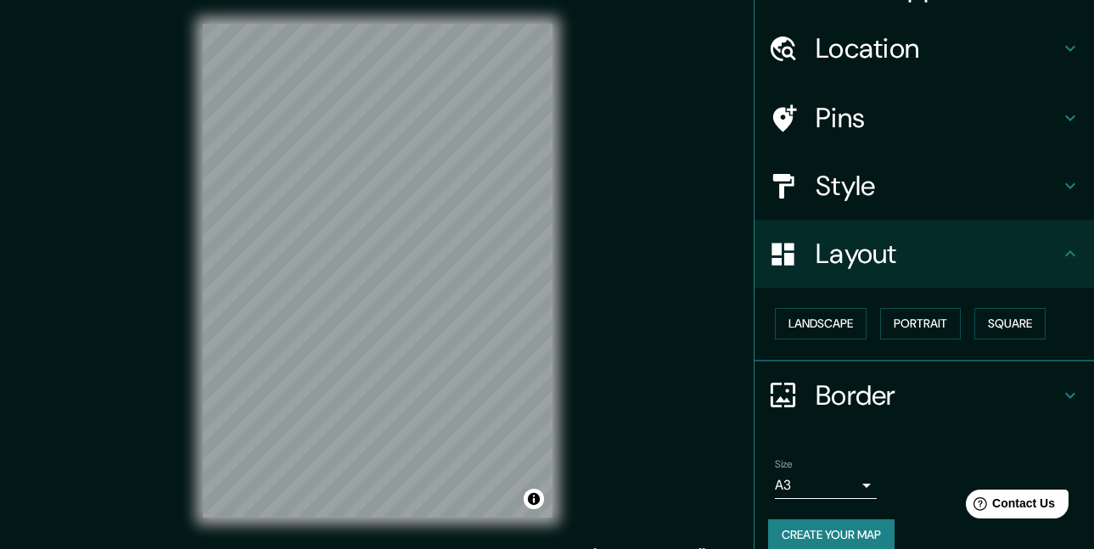
scroll to position [1, 0]
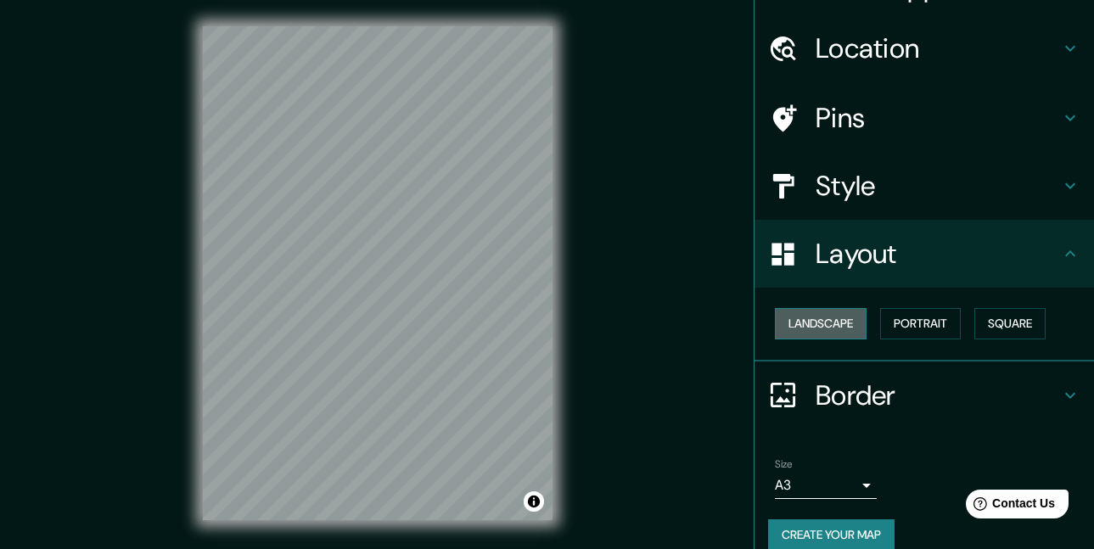
click at [837, 321] on button "Landscape" at bounding box center [821, 323] width 92 height 31
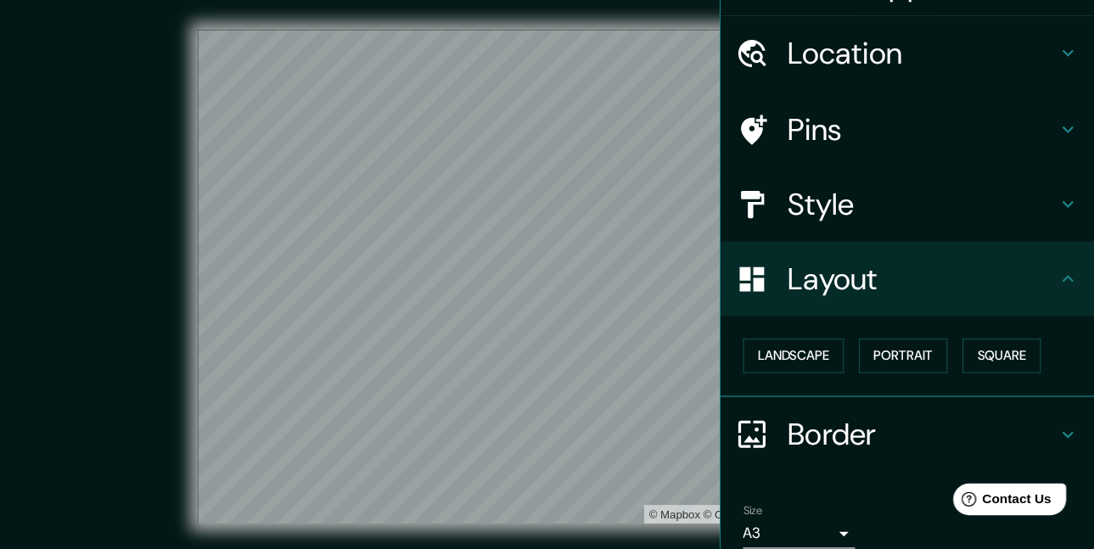
scroll to position [40, 0]
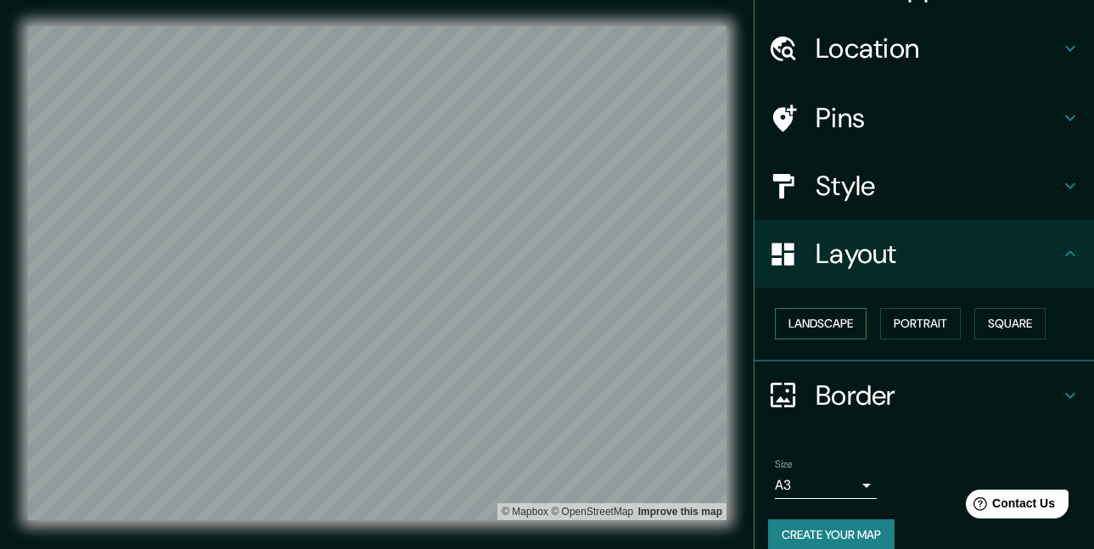
click at [829, 324] on button "Landscape" at bounding box center [821, 323] width 92 height 31
click at [906, 321] on button "Portrait" at bounding box center [920, 323] width 81 height 31
